Goal: Information Seeking & Learning: Learn about a topic

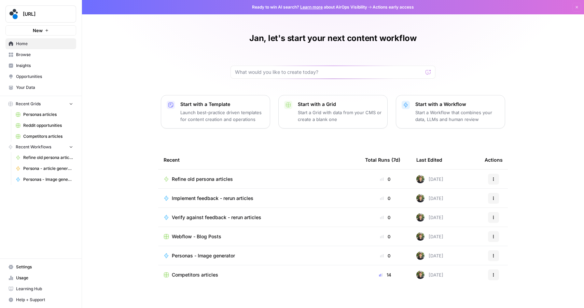
click at [45, 139] on span "Competitors articles" at bounding box center [48, 136] width 50 height 6
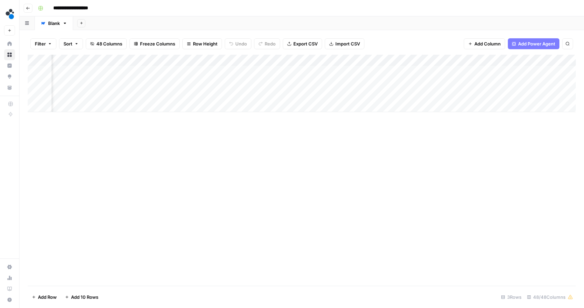
scroll to position [0, 1966]
